Goal: Navigation & Orientation: Find specific page/section

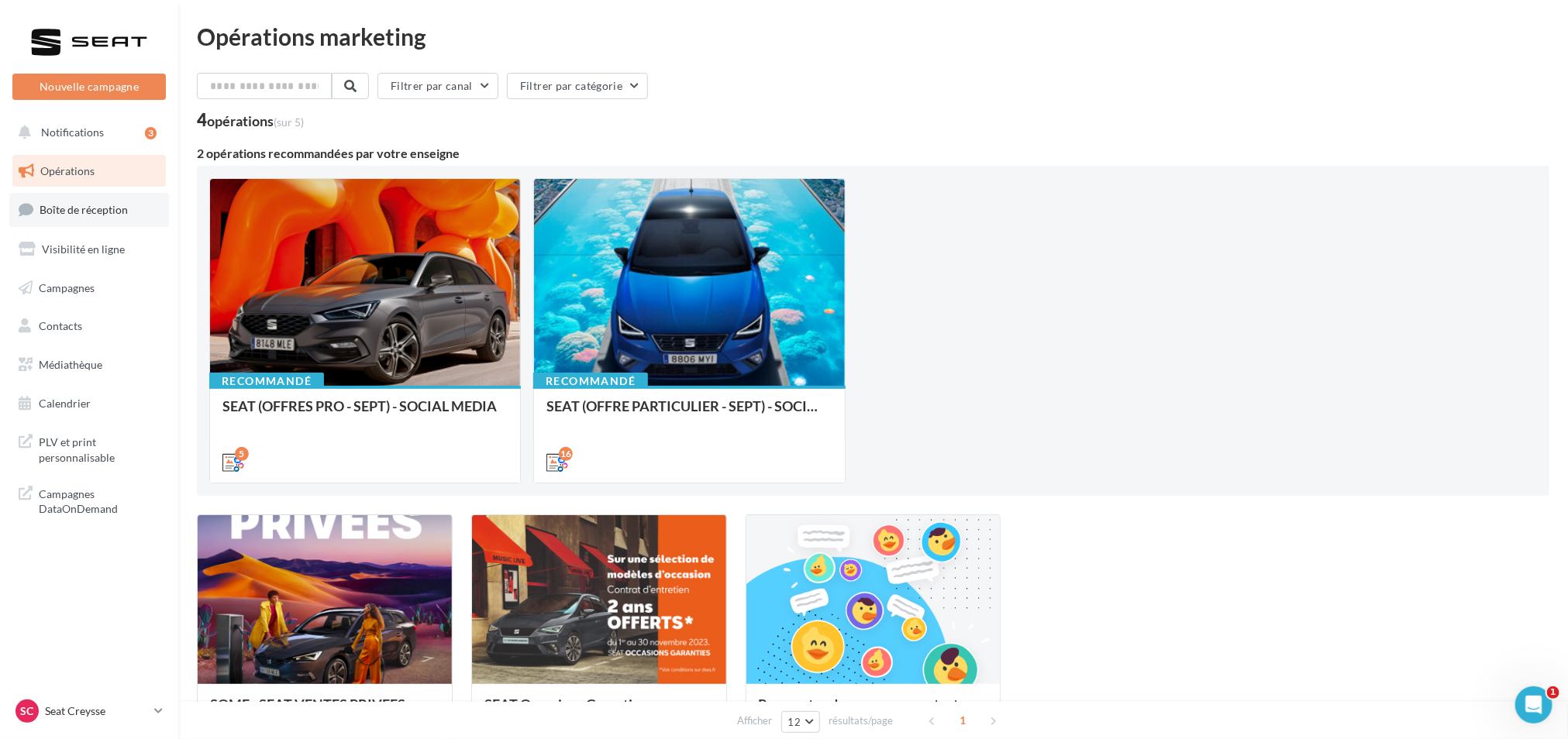
click at [129, 209] on link "Boîte de réception" at bounding box center [89, 209] width 160 height 33
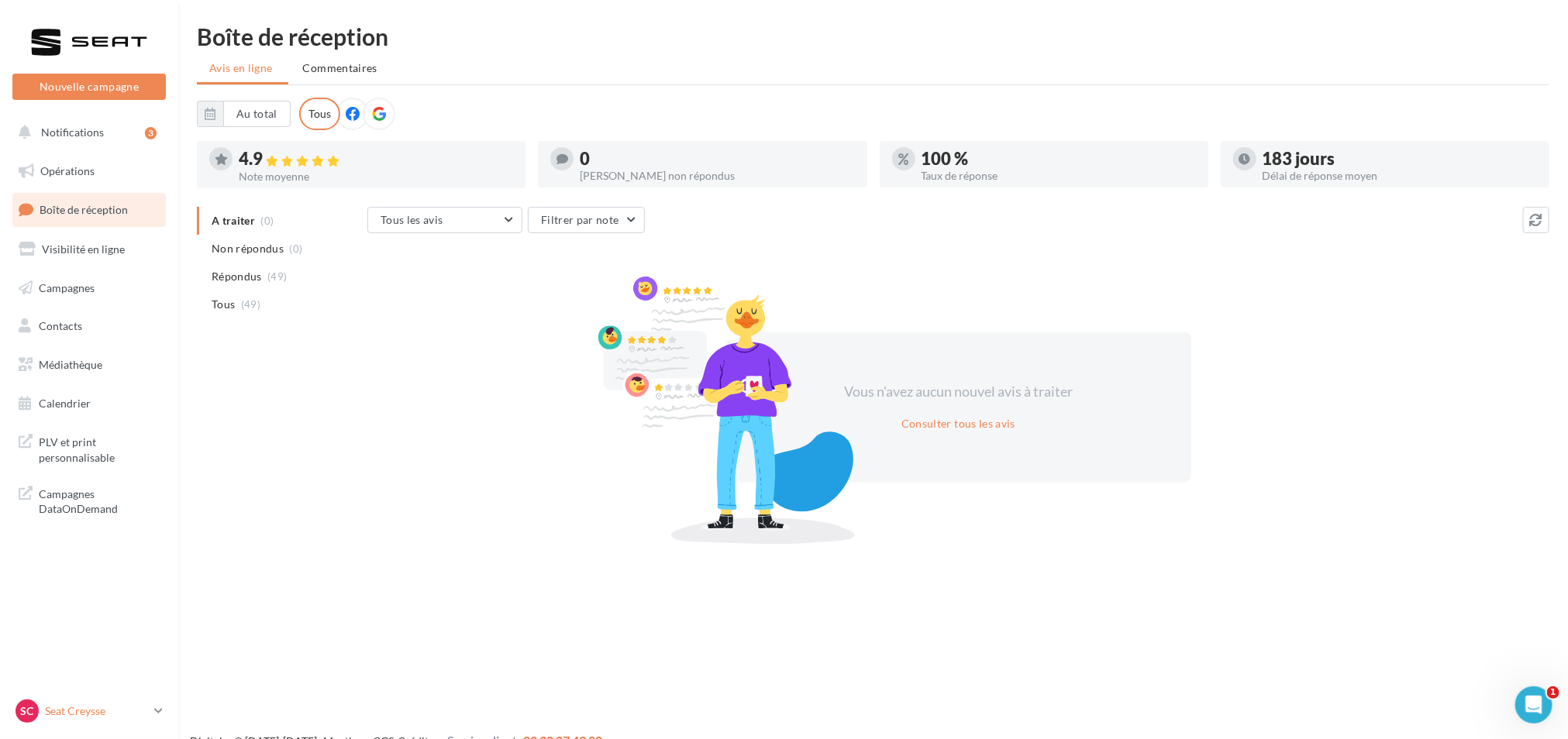
click at [79, 719] on p "Seat Creysse" at bounding box center [96, 712] width 103 height 15
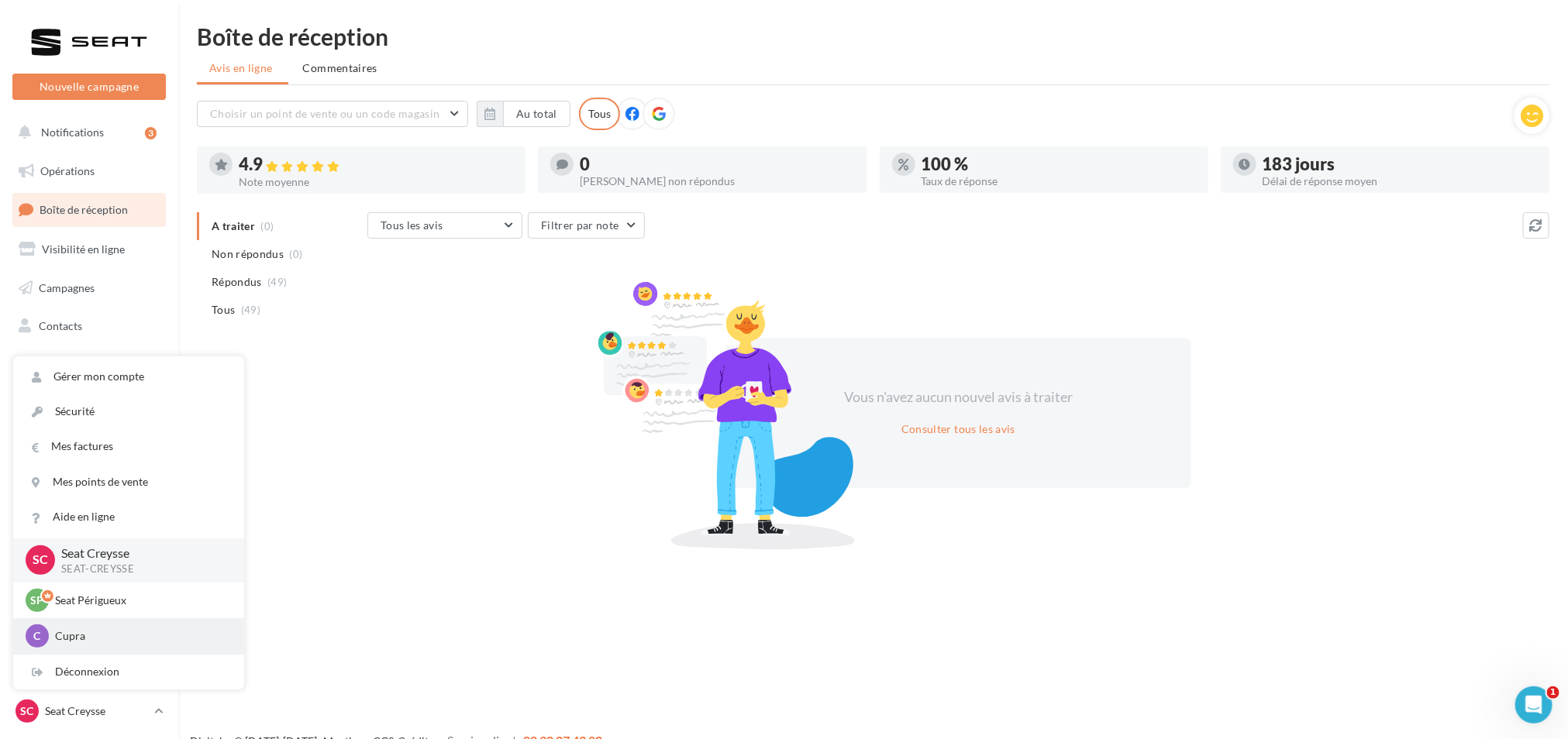
click at [95, 633] on p "Cupra" at bounding box center [140, 636] width 170 height 15
